Goal: Navigation & Orientation: Find specific page/section

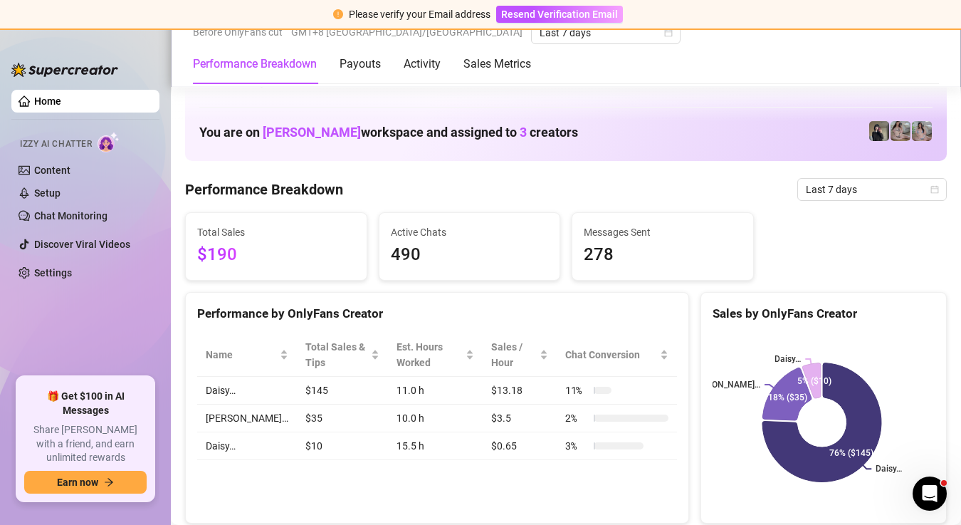
scroll to position [616, 0]
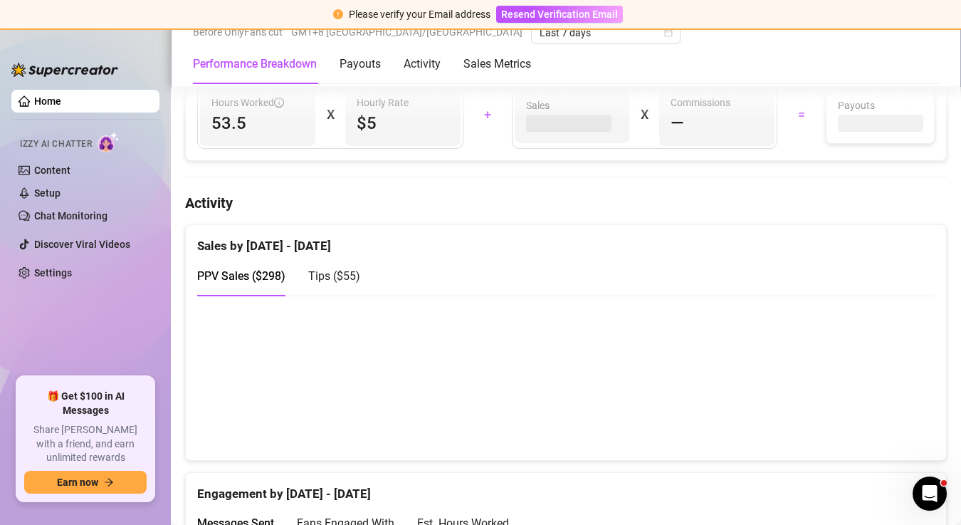
scroll to position [731, 0]
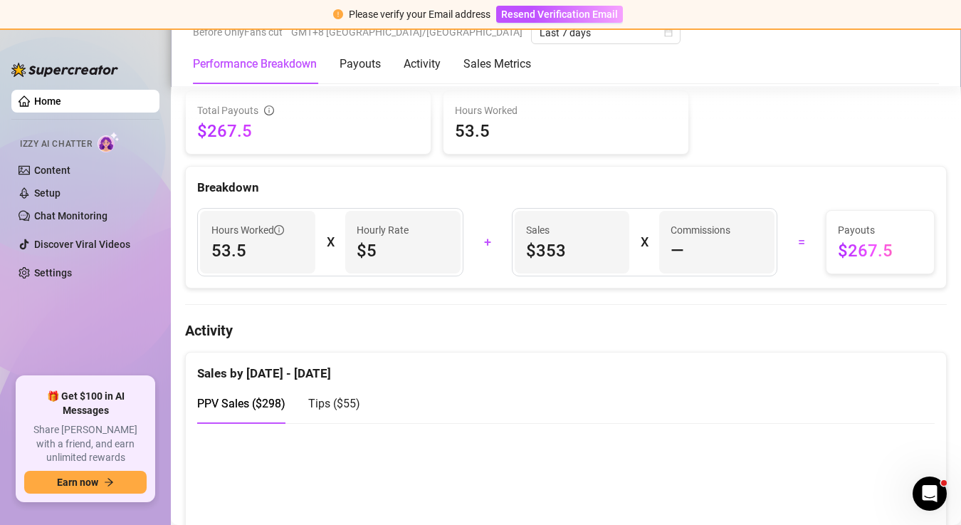
scroll to position [577, 0]
